Goal: Transaction & Acquisition: Purchase product/service

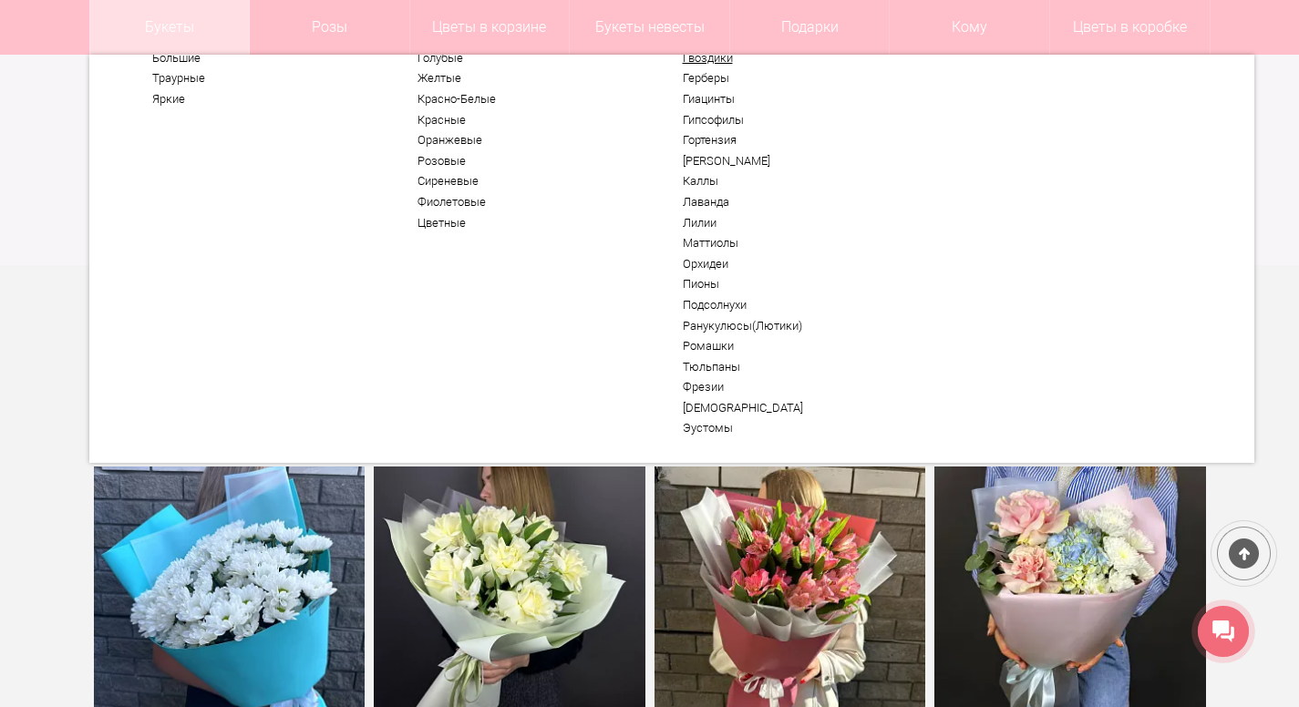
scroll to position [80, 0]
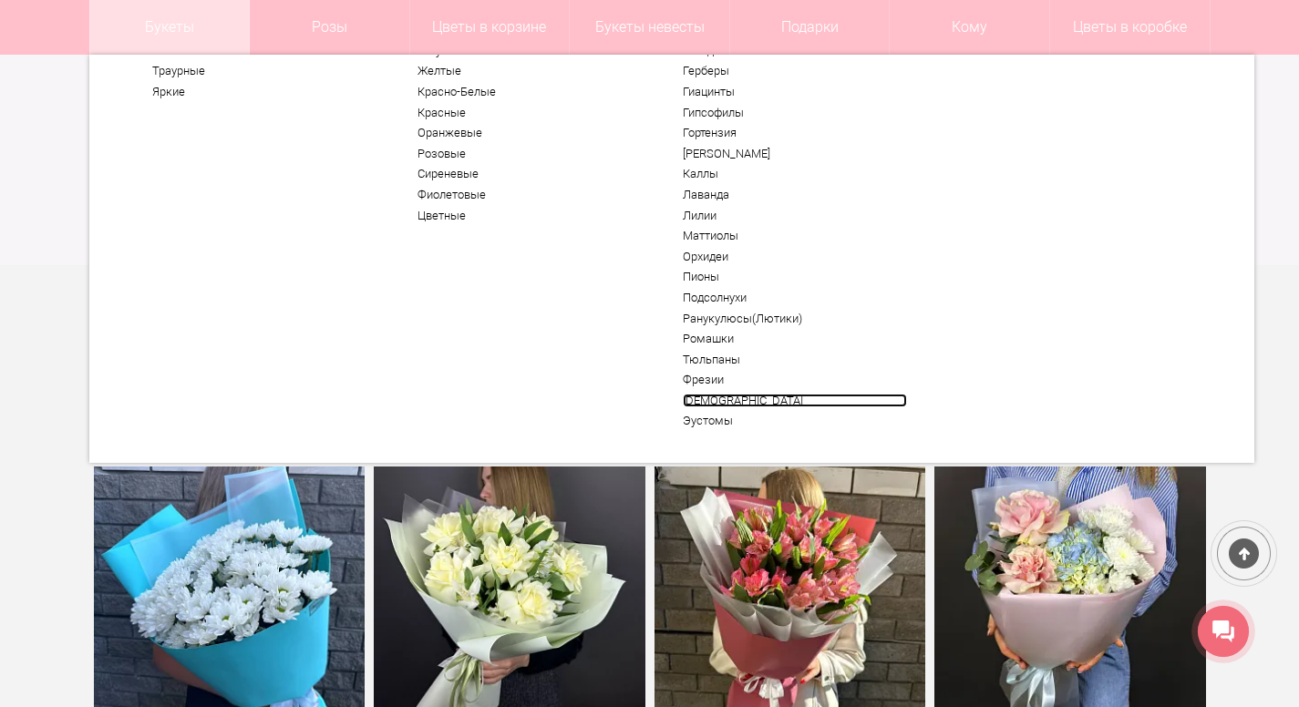
click at [741, 395] on link "[DEMOGRAPHIC_DATA]" at bounding box center [795, 401] width 224 height 15
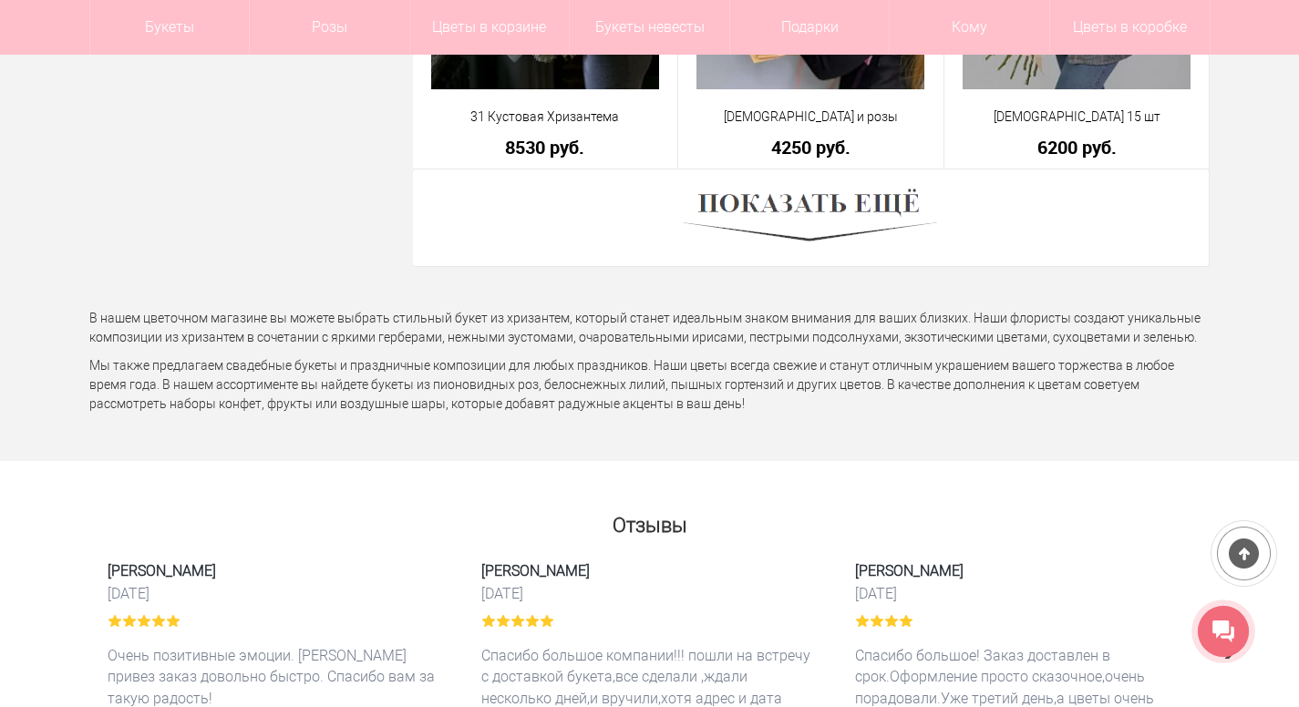
scroll to position [5490, 0]
